Goal: Communication & Community: Answer question/provide support

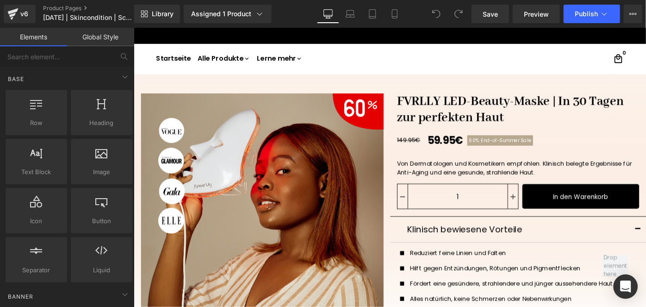
click at [630, 285] on icon "Open Intercom Messenger" at bounding box center [626, 287] width 12 height 12
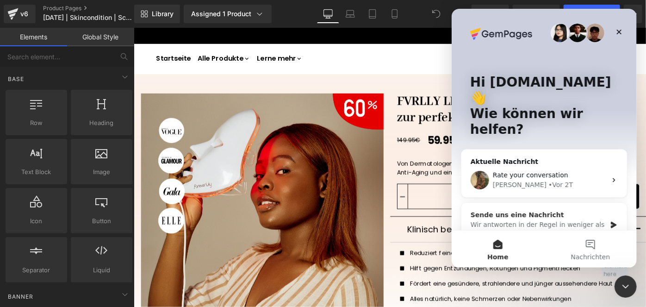
click at [522, 220] on div "Wir antworten in der Regel in weniger als 30 Minuten" at bounding box center [538, 229] width 136 height 19
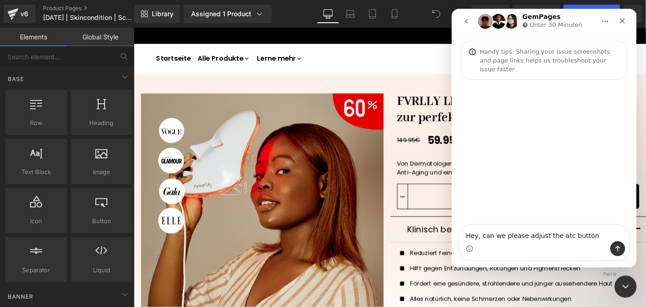
type textarea "Hey, can we please adjust the atc button?"
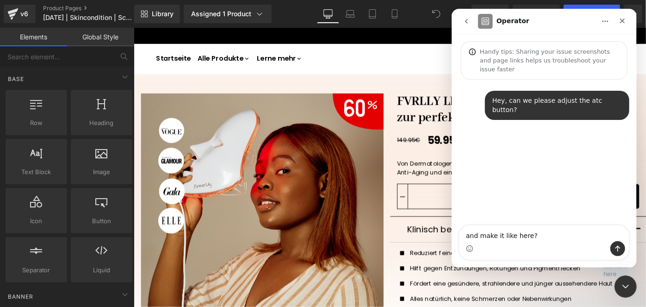
type textarea "and make it like here?"
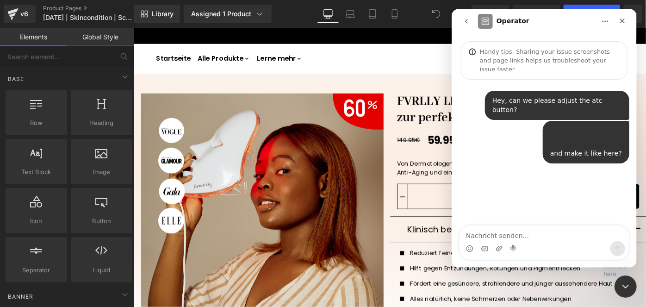
click at [395, 19] on div at bounding box center [323, 139] width 646 height 279
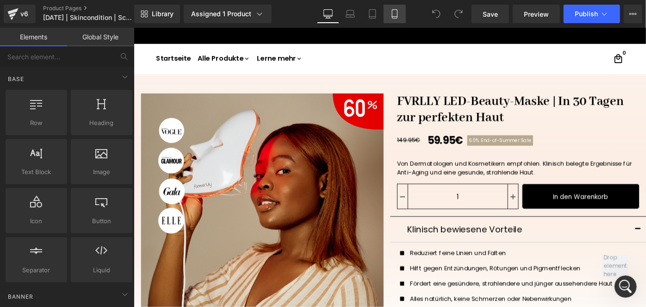
click at [395, 19] on link "Mobile" at bounding box center [395, 14] width 22 height 19
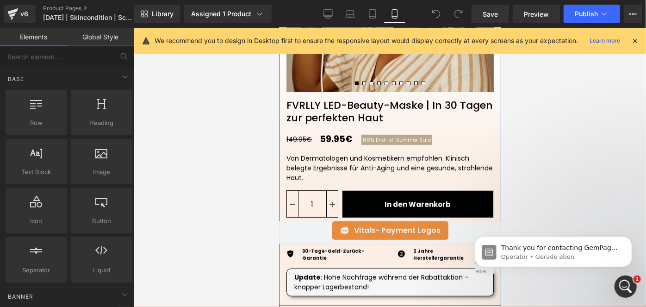
scroll to position [264, 0]
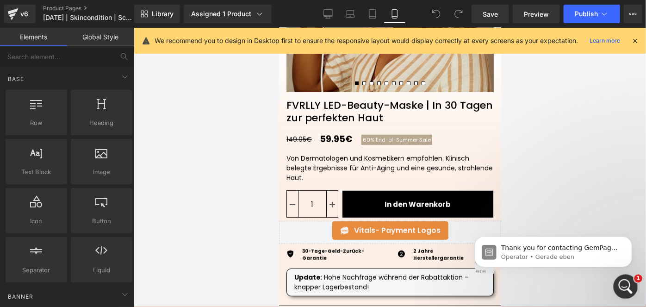
click at [618, 281] on div "Intercom-Nachrichtendienst öffnen" at bounding box center [624, 285] width 31 height 31
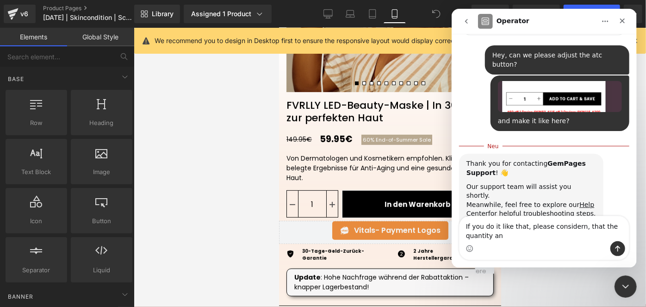
scroll to position [54, 0]
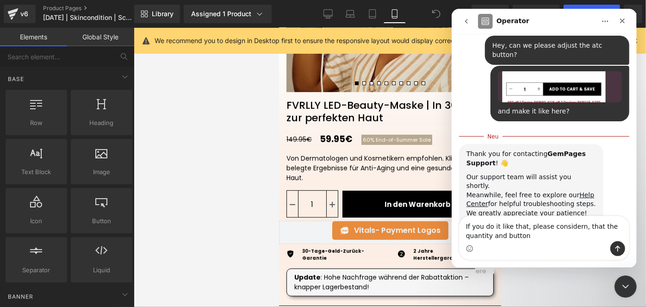
click at [478, 236] on textarea "If you do it like that, please considern, that the quantity and button" at bounding box center [543, 228] width 169 height 25
click at [623, 225] on textarea "If you do it like that, please considern, that the quantity and atc button" at bounding box center [543, 228] width 169 height 25
click at [548, 237] on textarea "If you do it like that, please considern, that the quantity button and atc butt…" at bounding box center [543, 228] width 169 height 25
type textarea "If you do it like that, please considern, that the quantity button and atc butt…"
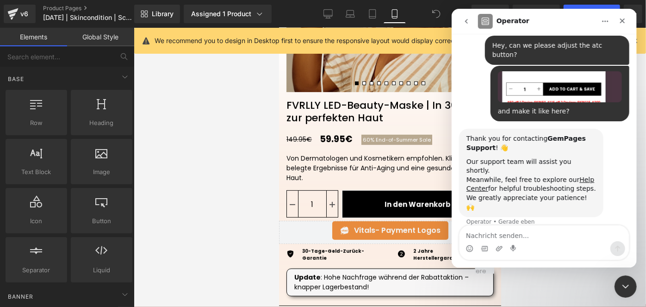
scroll to position [75, 0]
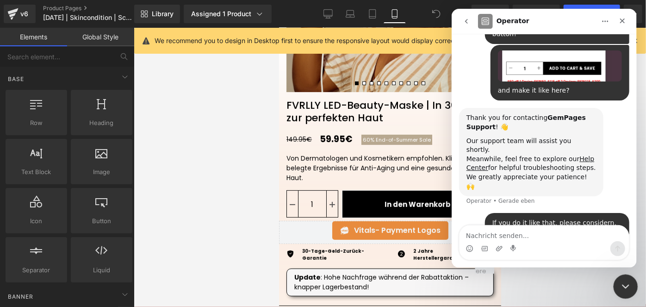
click at [616, 279] on div "Intercom-Nachrichtendienst schließen" at bounding box center [624, 285] width 22 height 22
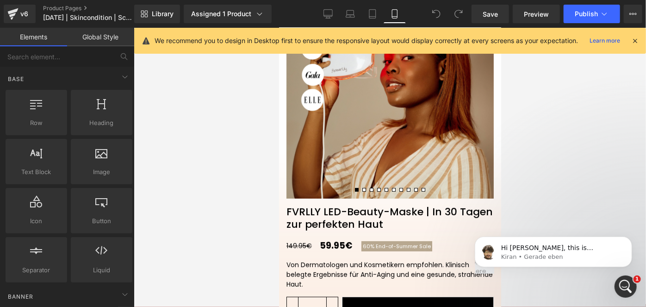
scroll to position [187, 0]
click at [624, 286] on icon "Intercom-Nachrichtendienst öffnen" at bounding box center [624, 284] width 6 height 7
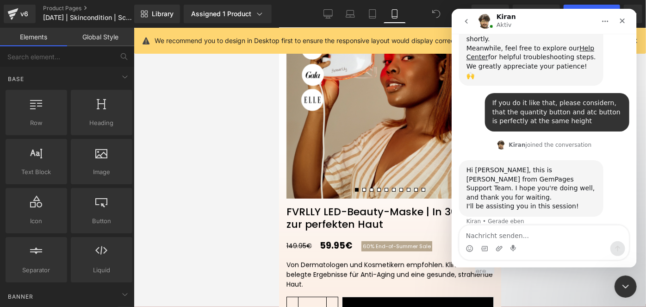
scroll to position [0, 0]
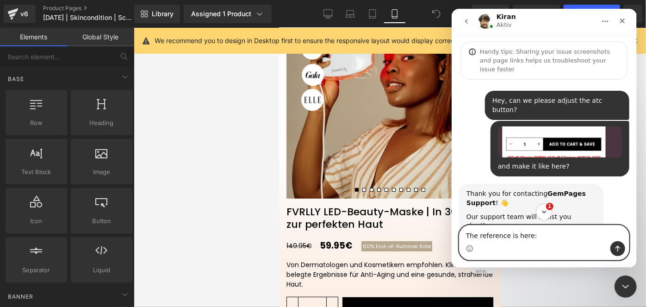
paste textarea "[URL][DOMAIN_NAME]"
type textarea "The reference is here: [URL][DOMAIN_NAME]"
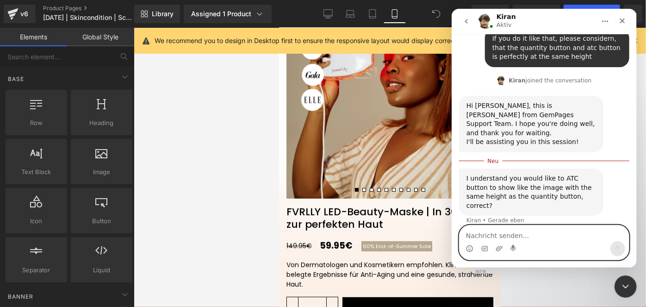
scroll to position [251, 0]
type textarea "yes and without a gap"
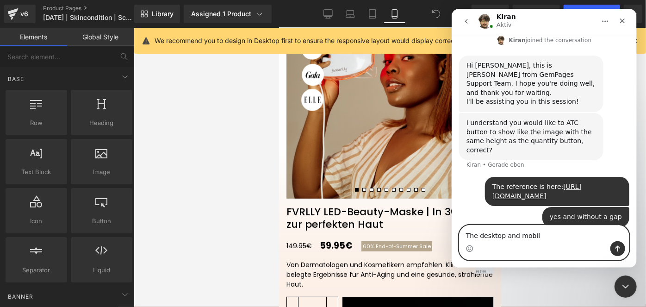
scroll to position [293, 0]
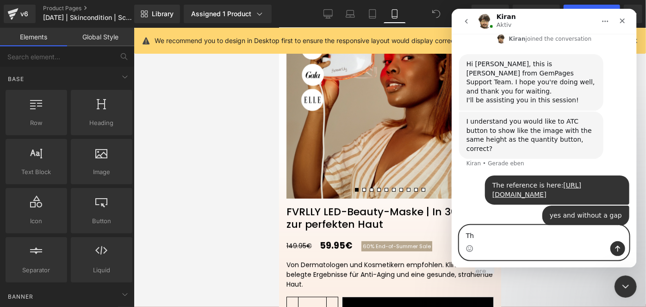
type textarea "T"
type textarea "P"
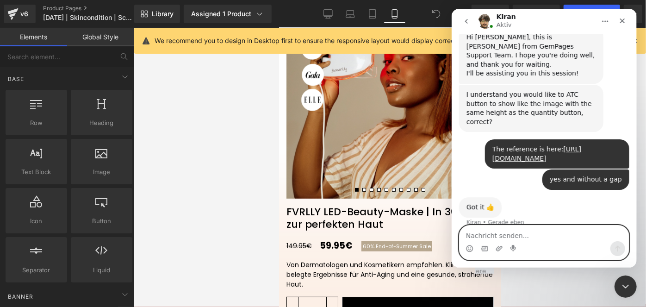
scroll to position [320, 0]
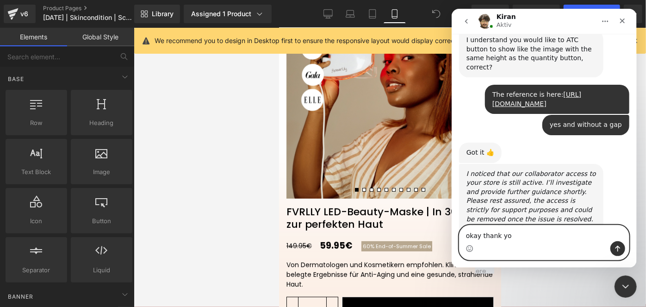
type textarea "okay thank you"
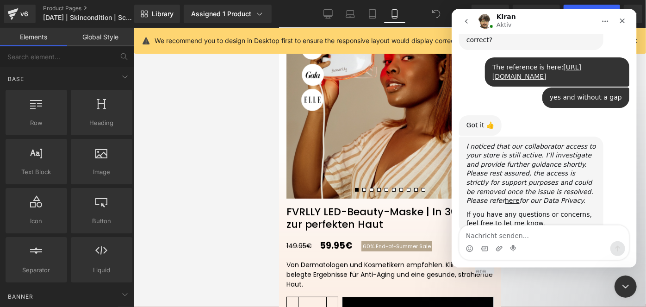
click at [18, 20] on div at bounding box center [323, 139] width 646 height 279
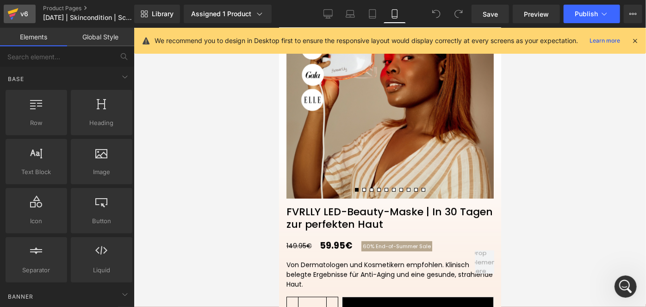
click at [18, 19] on icon at bounding box center [12, 13] width 11 height 23
